Goal: Find specific page/section: Find specific page/section

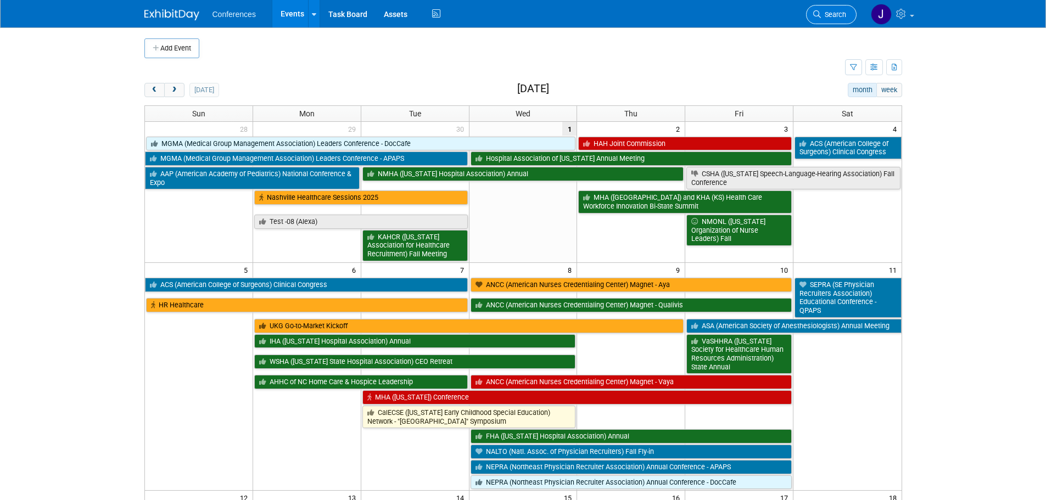
click at [830, 8] on link "Search" at bounding box center [831, 14] width 51 height 19
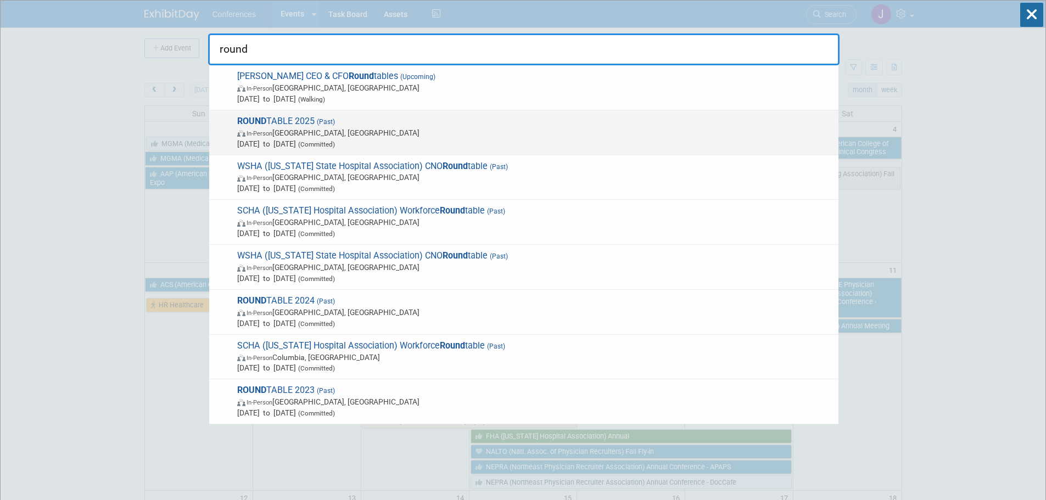
type input "round"
click at [741, 124] on span "ROUND TABLE 2025 (Past) In-Person [GEOGRAPHIC_DATA], [GEOGRAPHIC_DATA] [DATE] t…" at bounding box center [533, 133] width 599 height 34
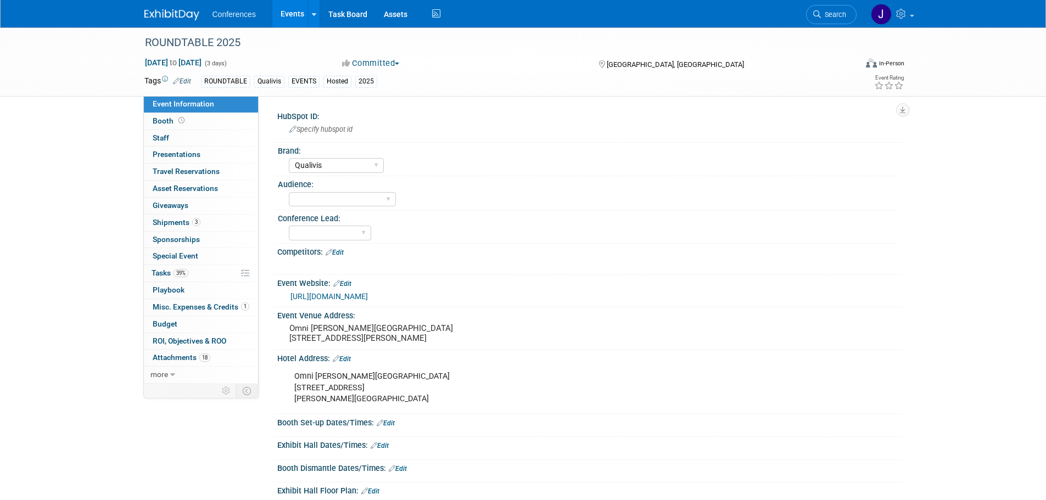
select select "Qualivis"
click at [152, 323] on link "Budget" at bounding box center [201, 324] width 114 height 16
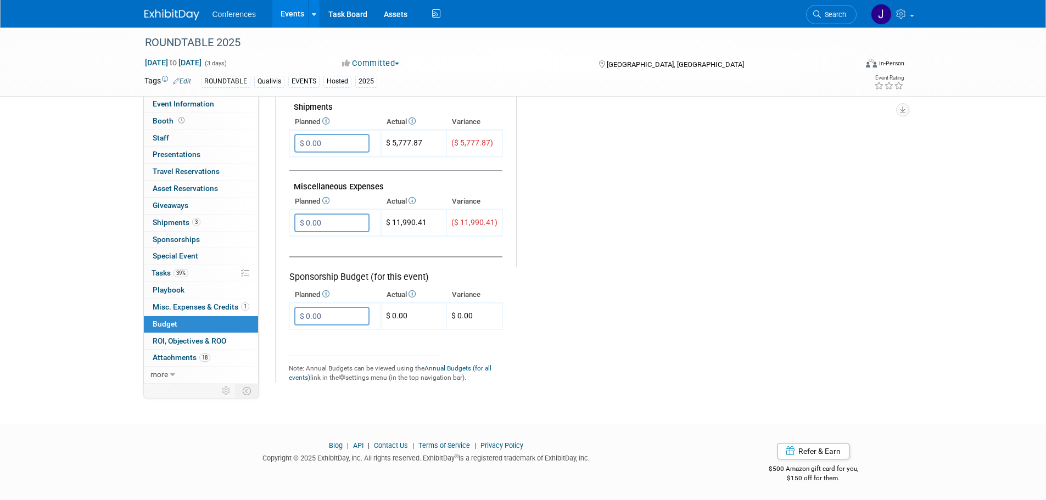
scroll to position [613, 0]
